Goal: Task Accomplishment & Management: Use online tool/utility

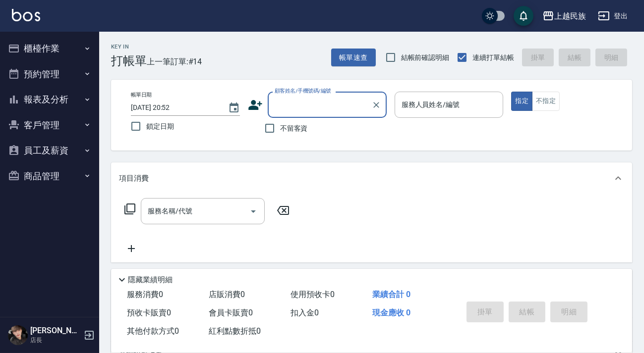
scroll to position [129, 0]
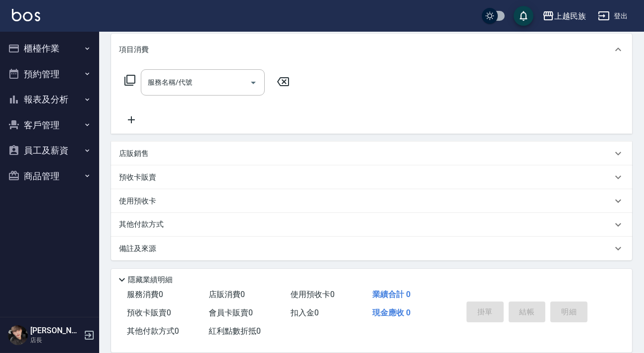
click at [184, 157] on div "店販銷售" at bounding box center [365, 154] width 493 height 10
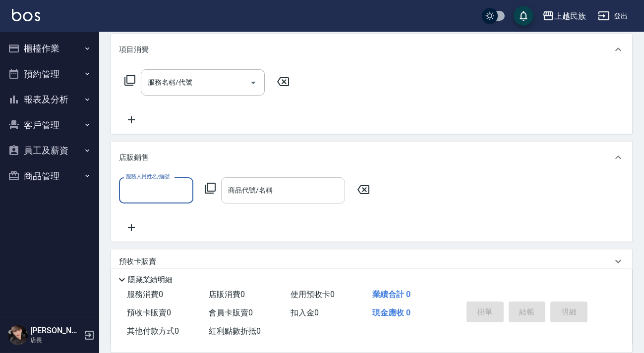
scroll to position [0, 0]
click at [288, 197] on input "商品代號/名稱" at bounding box center [282, 190] width 115 height 17
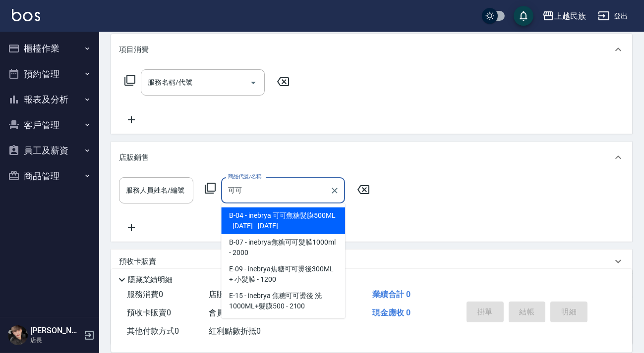
type input "可可"
click at [15, 109] on button "報表及分析" at bounding box center [49, 100] width 91 height 26
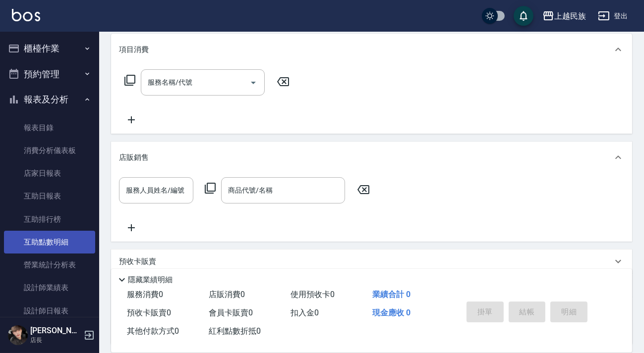
scroll to position [90, 0]
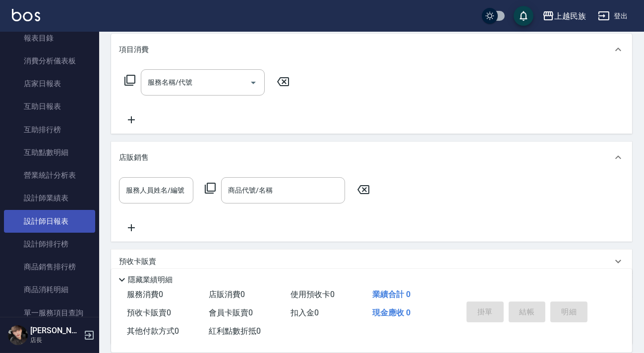
click at [65, 216] on link "設計師日報表" at bounding box center [49, 221] width 91 height 23
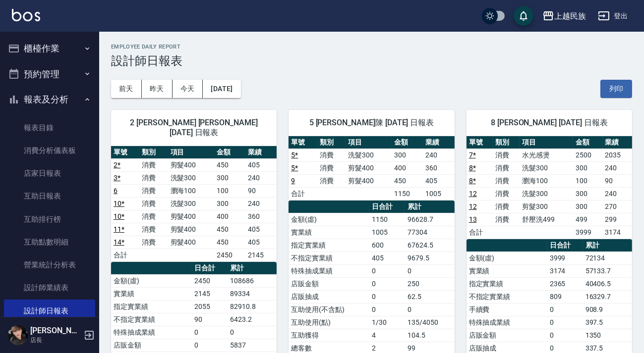
click at [64, 105] on button "報表及分析" at bounding box center [49, 100] width 91 height 26
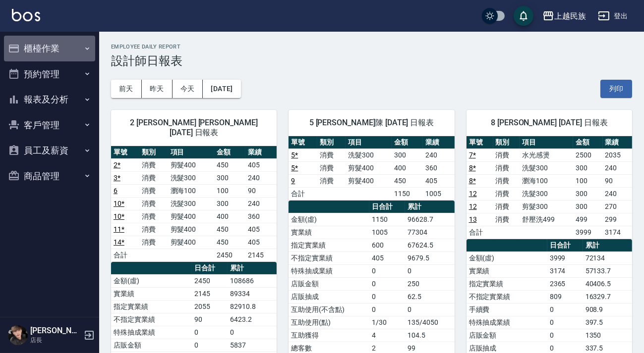
click at [68, 56] on button "櫃檯作業" at bounding box center [49, 49] width 91 height 26
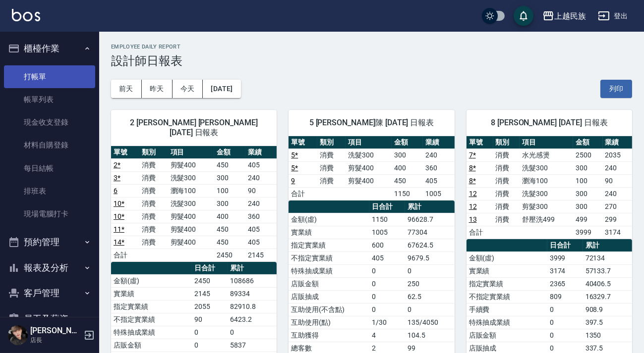
click at [69, 74] on link "打帳單" at bounding box center [49, 76] width 91 height 23
